Goal: Transaction & Acquisition: Purchase product/service

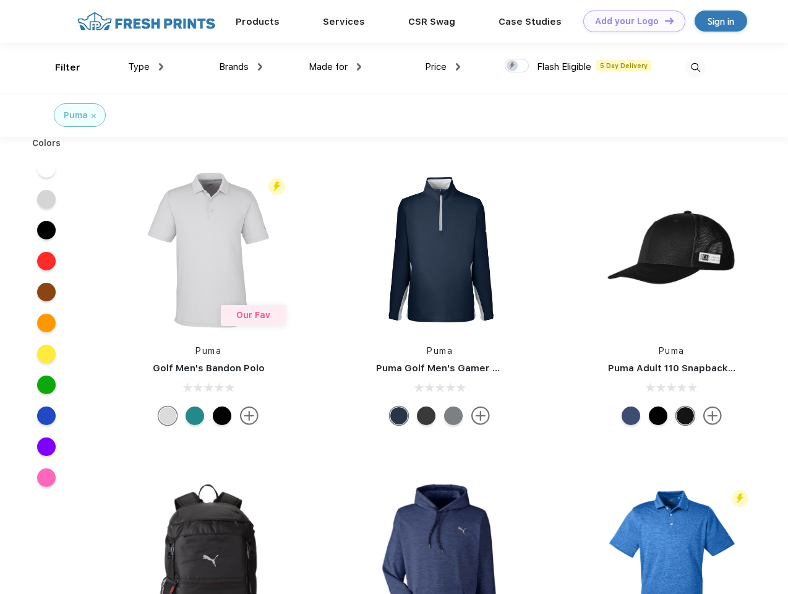
click at [630, 21] on link "Add your Logo Design Tool" at bounding box center [635, 22] width 102 height 22
click at [0, 0] on div "Design Tool" at bounding box center [0, 0] width 0 height 0
click at [664, 20] on link "Add your Logo Design Tool" at bounding box center [635, 22] width 102 height 22
click at [59, 67] on div "Filter" at bounding box center [67, 68] width 25 height 14
click at [146, 67] on span "Type" at bounding box center [139, 66] width 22 height 11
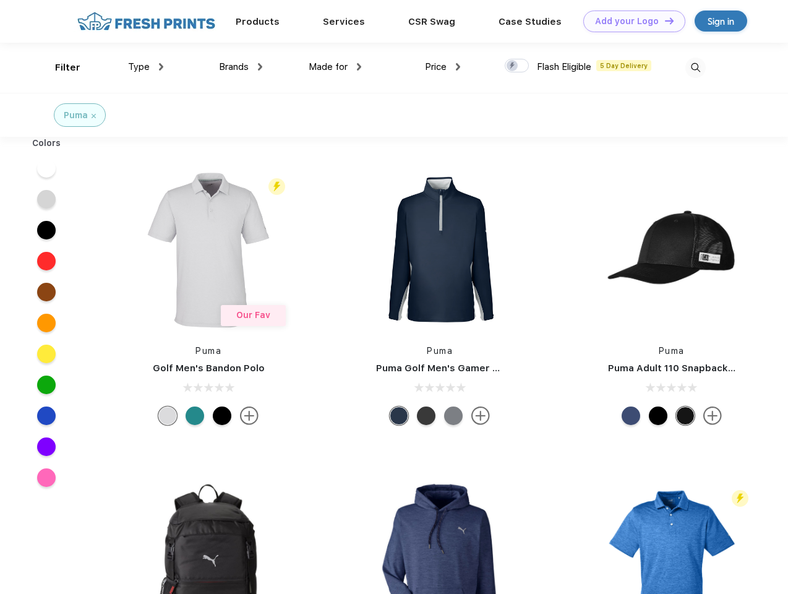
click at [241, 67] on span "Brands" at bounding box center [234, 66] width 30 height 11
click at [335, 67] on span "Made for" at bounding box center [328, 66] width 39 height 11
click at [443, 67] on span "Price" at bounding box center [436, 66] width 22 height 11
click at [517, 66] on div at bounding box center [517, 66] width 24 height 14
click at [513, 66] on input "checkbox" at bounding box center [509, 62] width 8 height 8
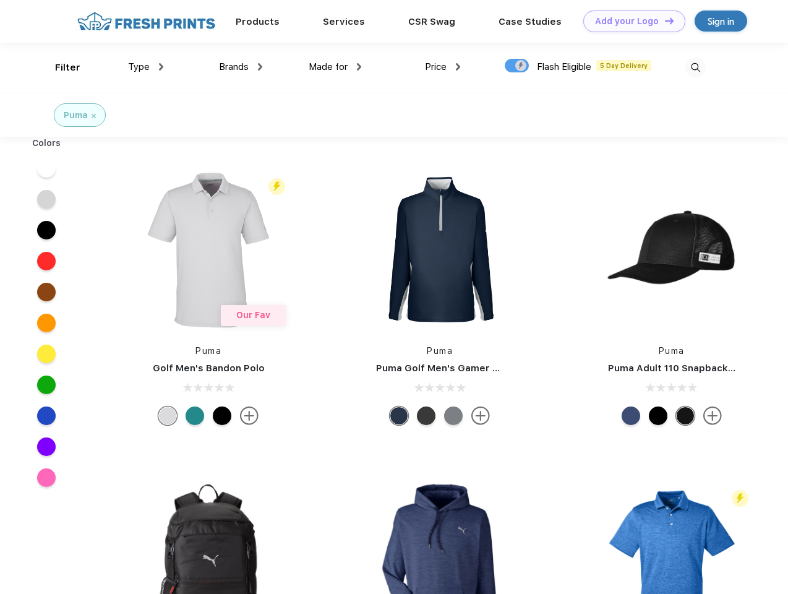
click at [696, 67] on img at bounding box center [696, 68] width 20 height 20
